Goal: Check status: Check status

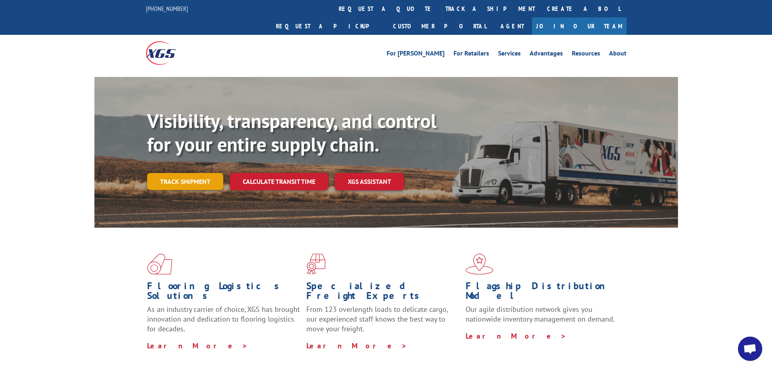
click at [180, 173] on link "Track shipment" at bounding box center [185, 181] width 76 height 17
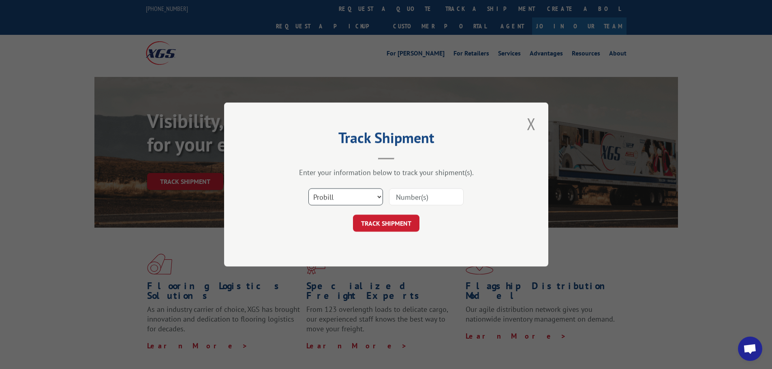
click at [350, 196] on select "Select category... Probill BOL PO" at bounding box center [346, 197] width 75 height 17
drag, startPoint x: 419, startPoint y: 197, endPoint x: 412, endPoint y: 205, distance: 10.6
click at [419, 197] on input at bounding box center [426, 197] width 75 height 17
paste input "17386342"
type input "17386342"
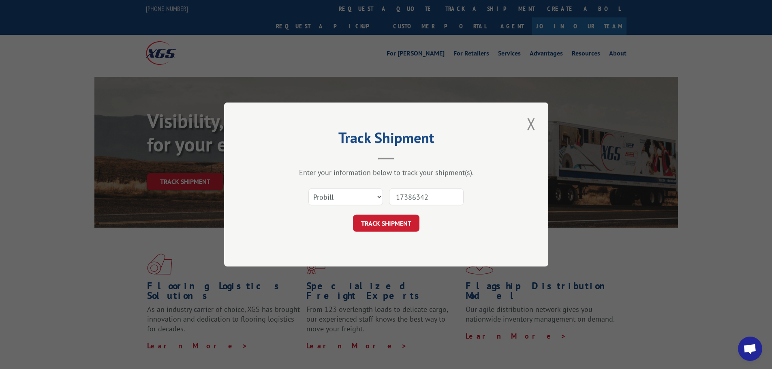
click at [385, 219] on button "TRACK SHIPMENT" at bounding box center [386, 223] width 66 height 17
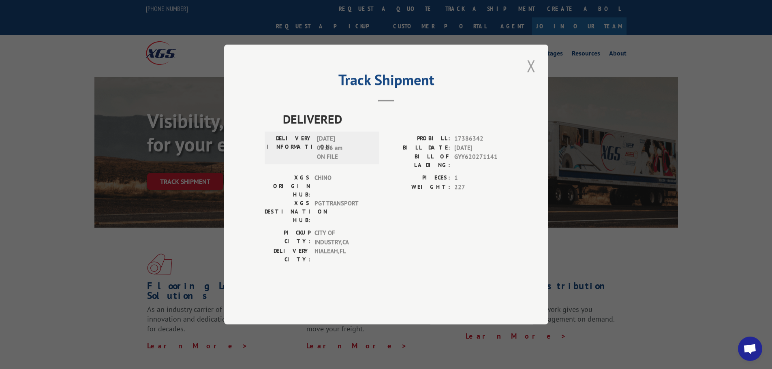
click at [534, 77] on button "Close modal" at bounding box center [532, 66] width 14 height 22
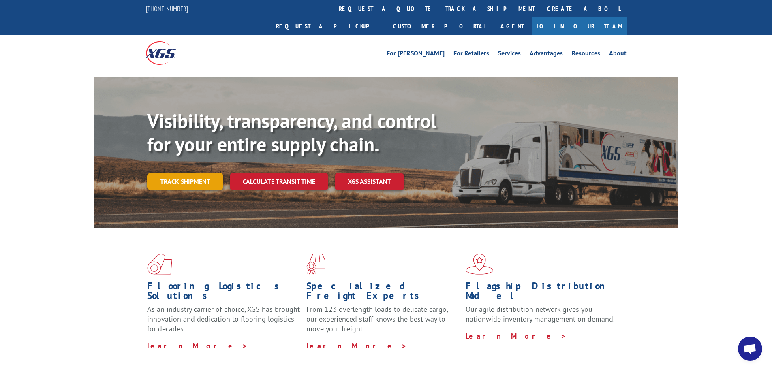
click at [191, 173] on link "Track shipment" at bounding box center [185, 181] width 76 height 17
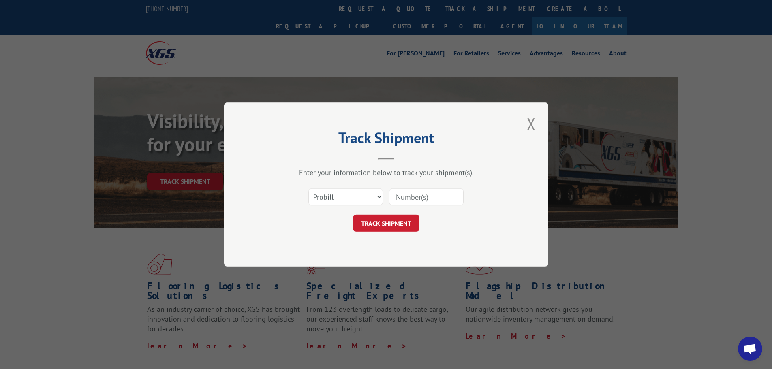
click at [420, 197] on input at bounding box center [426, 197] width 75 height 17
paste input "14798262"
type input "14798262"
click at [383, 224] on button "TRACK SHIPMENT" at bounding box center [386, 223] width 66 height 17
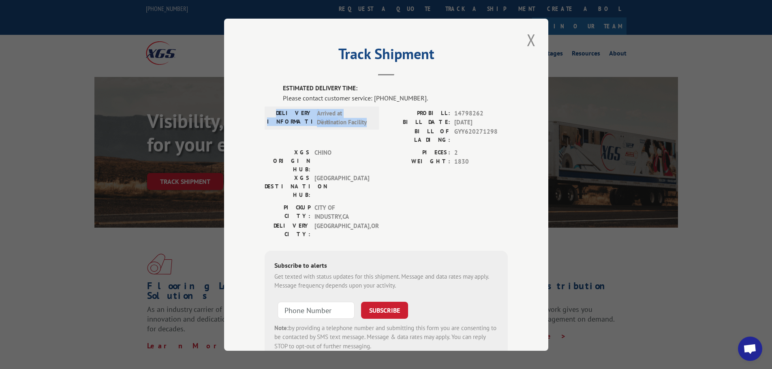
drag, startPoint x: 364, startPoint y: 123, endPoint x: 284, endPoint y: 107, distance: 81.0
click at [284, 107] on div "DELIVERY INFORMATION: Arrived at Destination Facility" at bounding box center [322, 117] width 114 height 23
click at [393, 133] on label "BILL OF LADING:" at bounding box center [418, 135] width 64 height 17
click at [455, 148] on span "2" at bounding box center [482, 152] width 54 height 9
drag, startPoint x: 533, startPoint y: 34, endPoint x: 457, endPoint y: 49, distance: 78.2
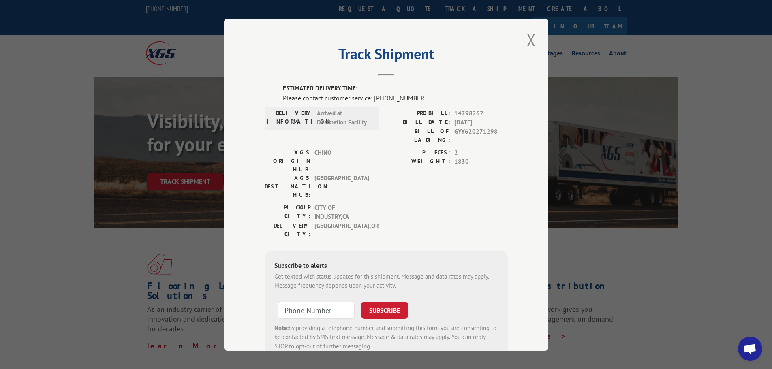
click at [533, 34] on button "Close modal" at bounding box center [532, 40] width 14 height 22
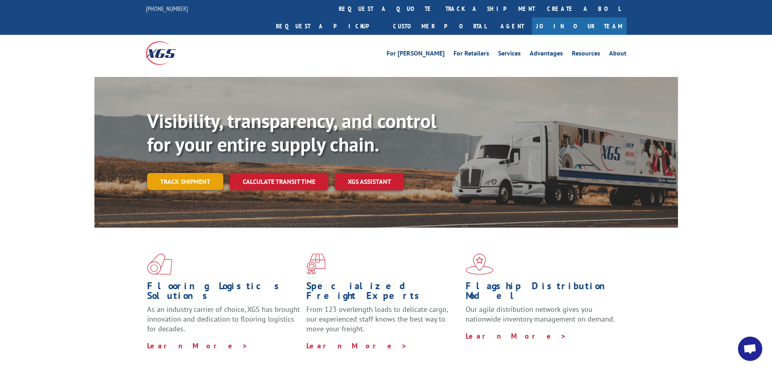
click at [174, 173] on link "Track shipment" at bounding box center [185, 181] width 76 height 17
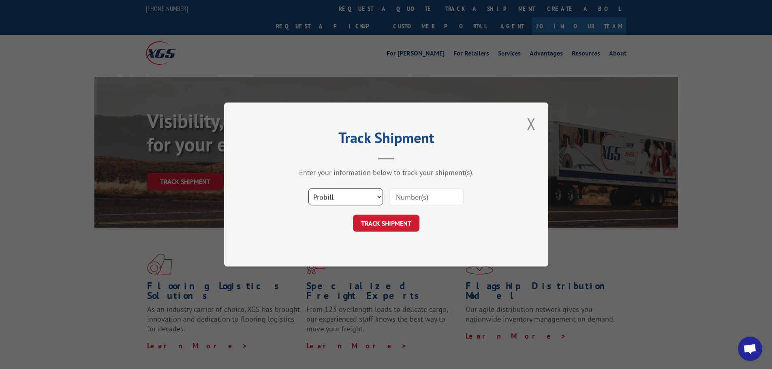
click at [368, 194] on select "Select category... Probill BOL PO" at bounding box center [346, 197] width 75 height 17
click at [415, 197] on input at bounding box center [426, 197] width 75 height 17
paste input "16955663"
type input "16955663"
click at [387, 221] on button "TRACK SHIPMENT" at bounding box center [386, 223] width 66 height 17
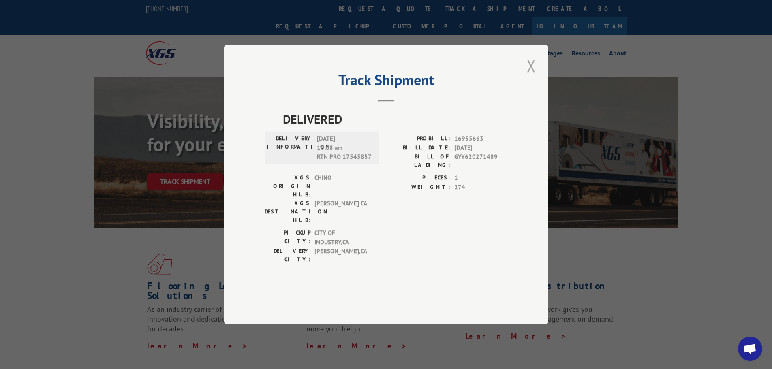
click at [529, 77] on button "Close modal" at bounding box center [532, 66] width 14 height 22
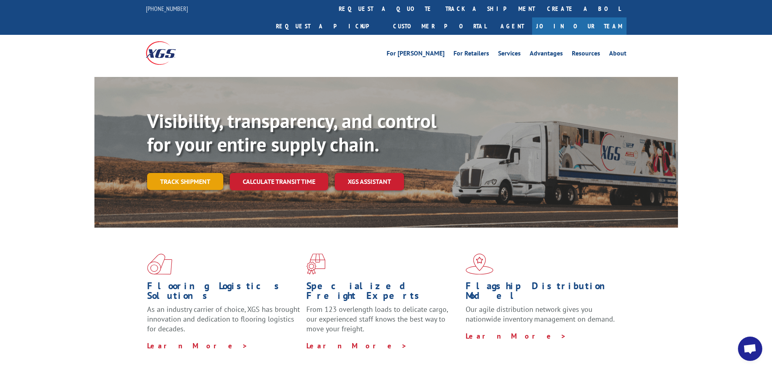
click at [192, 173] on link "Track shipment" at bounding box center [185, 181] width 76 height 17
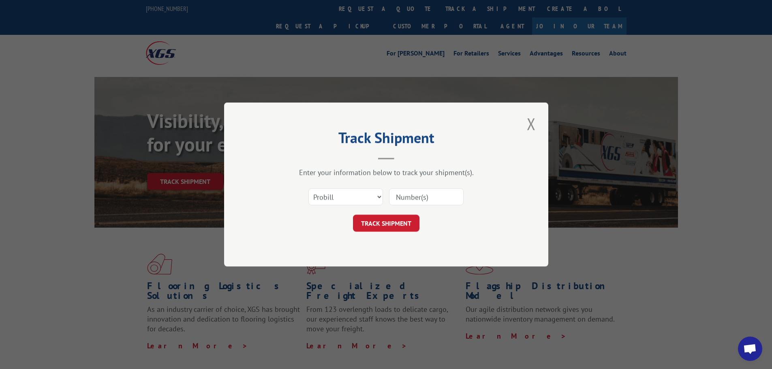
click at [443, 200] on input at bounding box center [426, 197] width 75 height 17
paste input "GYY620271678"
type input "GYY620271678"
click at [379, 217] on button "TRACK SHIPMENT" at bounding box center [386, 223] width 66 height 17
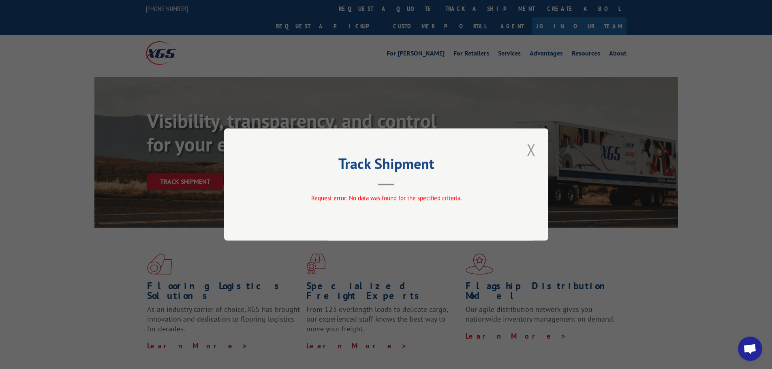
click at [535, 148] on button "Close modal" at bounding box center [532, 150] width 14 height 22
